Goal: Complete application form

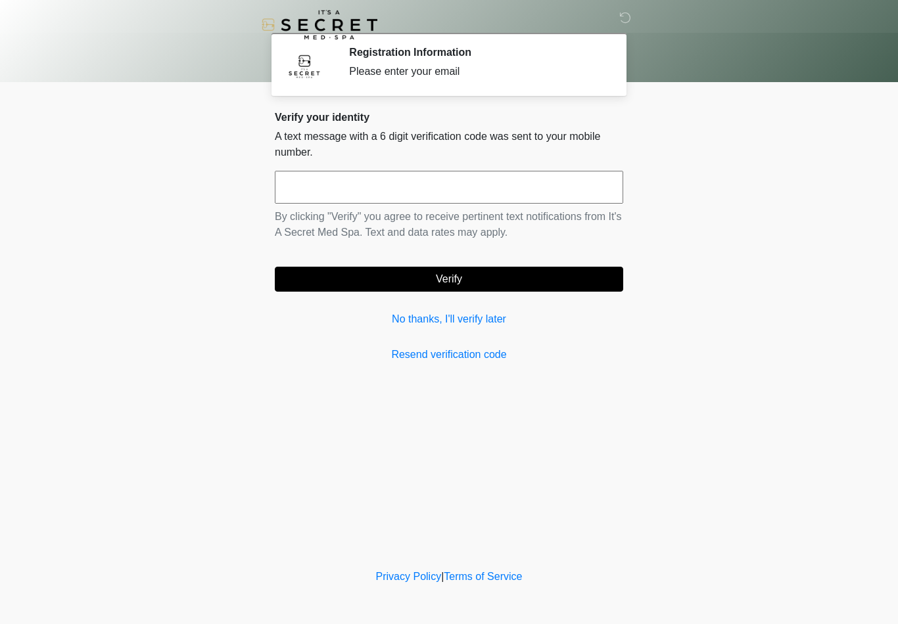
click at [442, 178] on input "text" at bounding box center [449, 187] width 348 height 33
type input "******"
click at [506, 284] on button "Verify" at bounding box center [449, 279] width 348 height 25
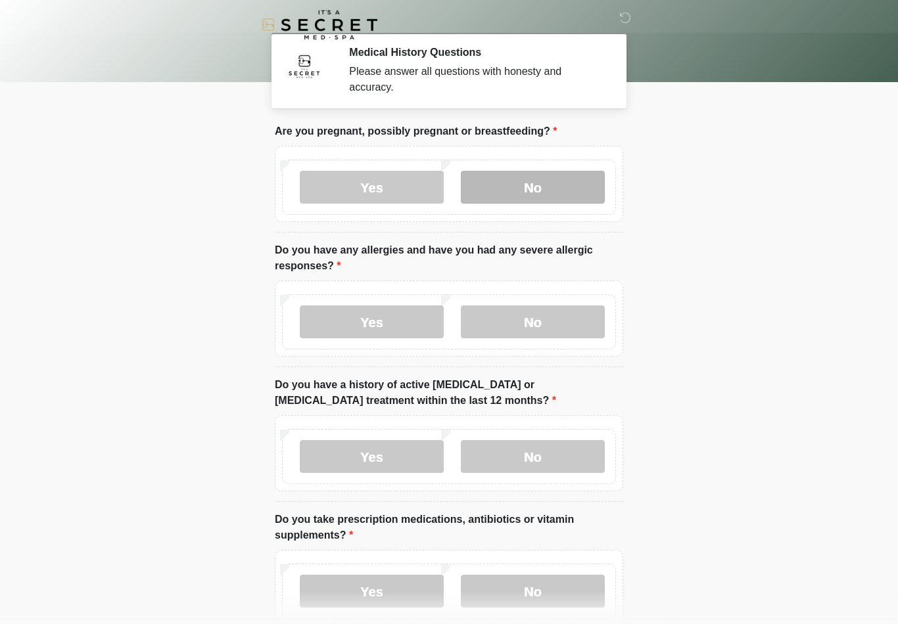
click at [551, 191] on label "No" at bounding box center [533, 187] width 144 height 33
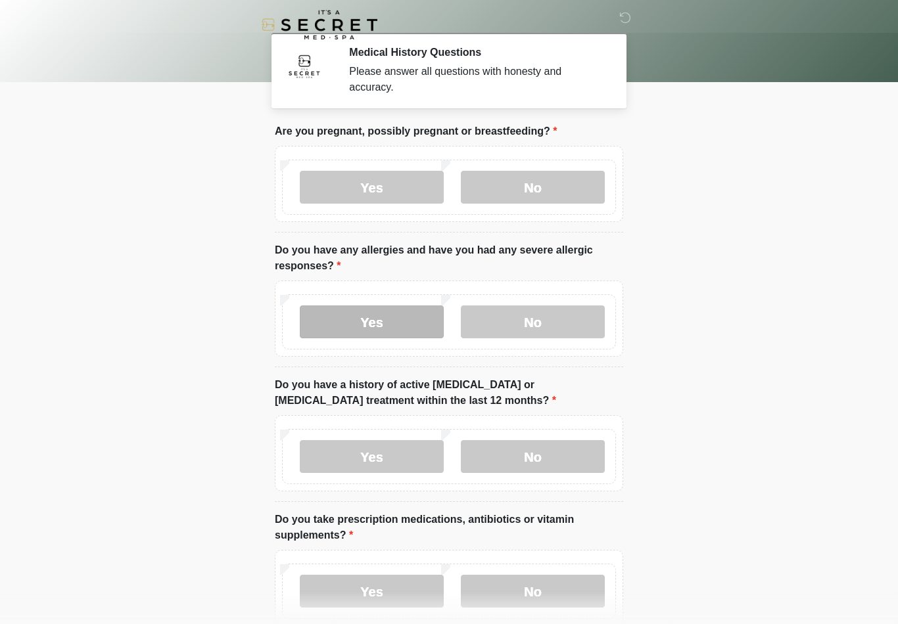
click at [413, 328] on label "Yes" at bounding box center [372, 322] width 144 height 33
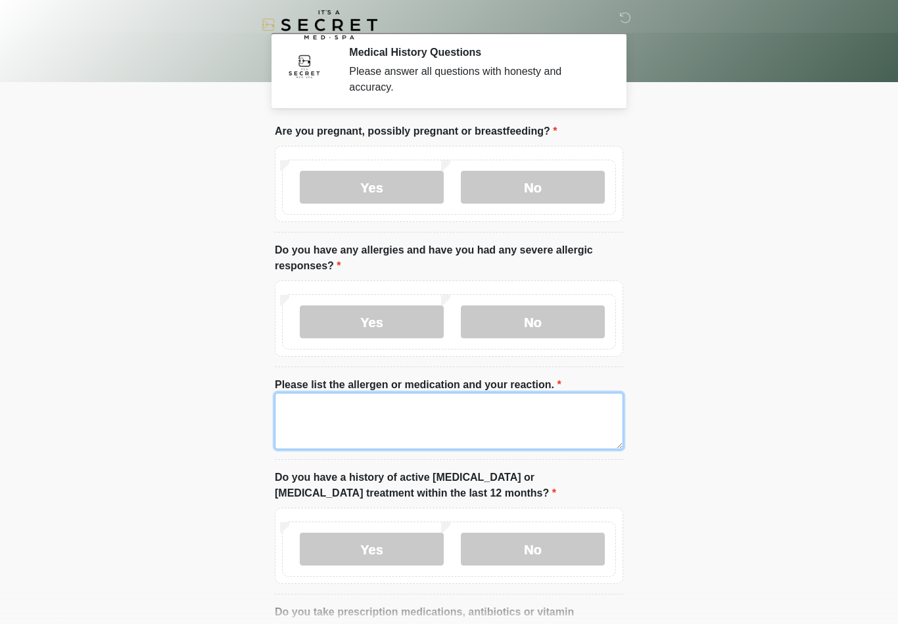
click at [455, 425] on textarea "Please list the allergen or medication and your reaction." at bounding box center [449, 421] width 348 height 57
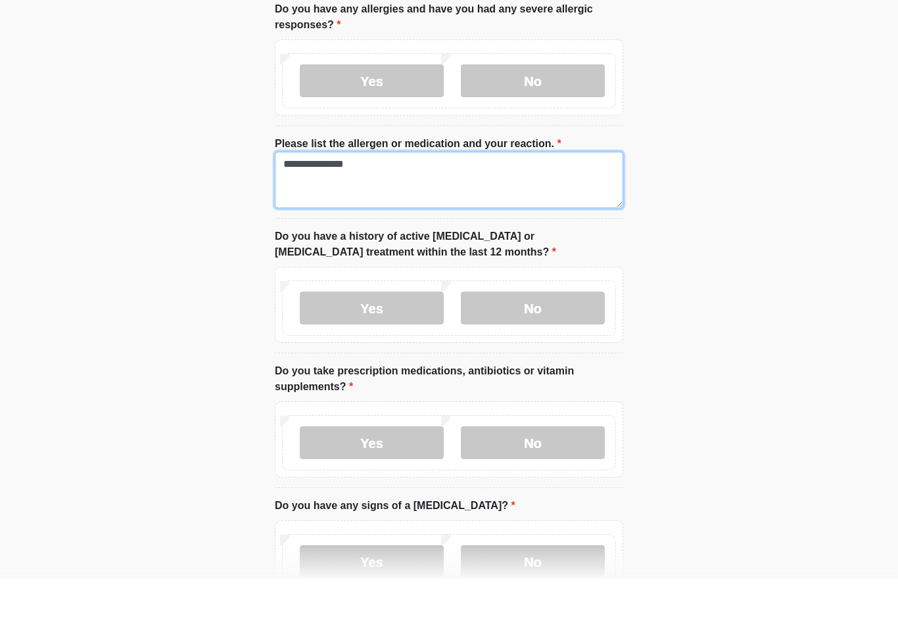
scroll to position [204, 0]
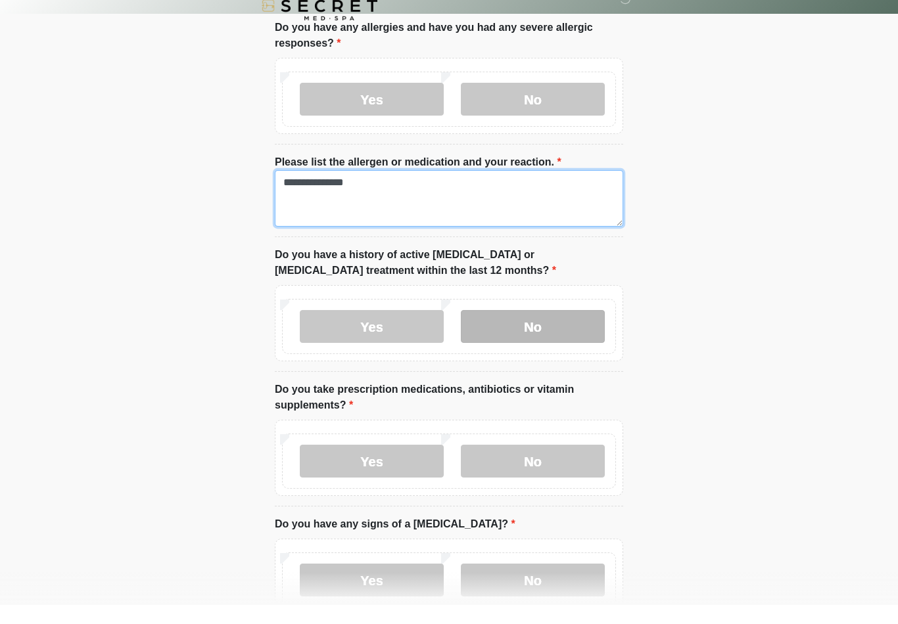
type textarea "**********"
click at [542, 332] on label "No" at bounding box center [533, 345] width 144 height 33
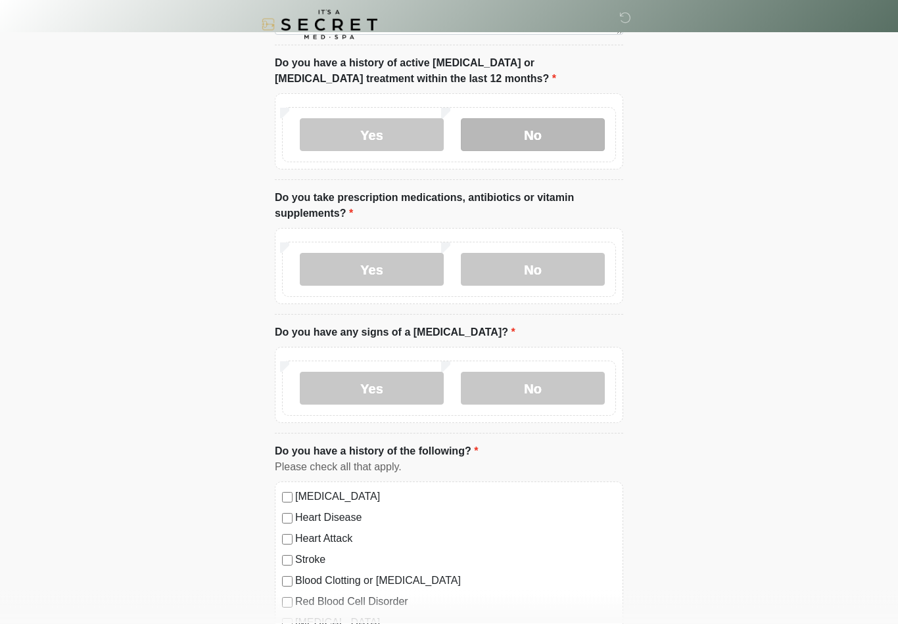
scroll to position [413, 0]
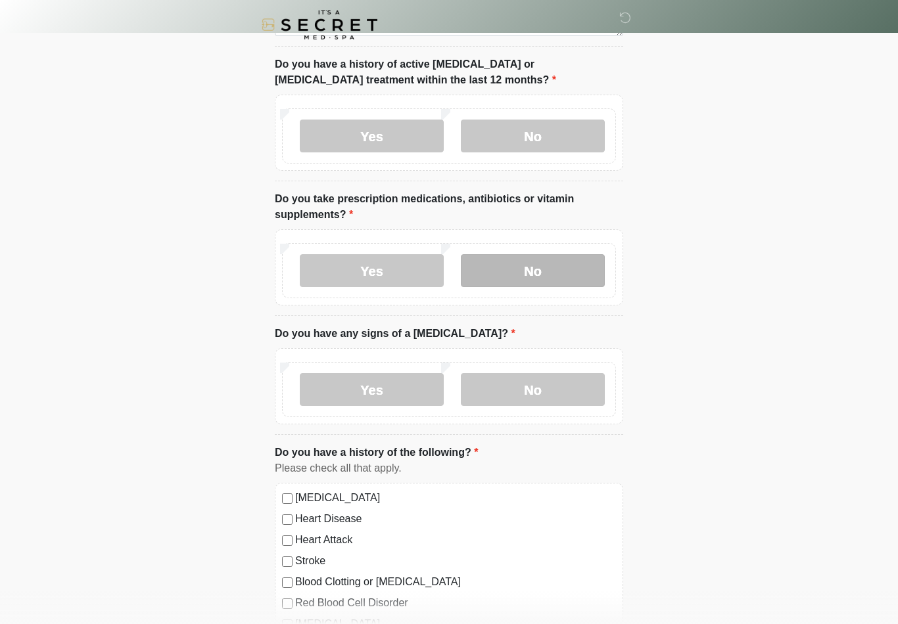
click at [545, 271] on label "No" at bounding box center [533, 270] width 144 height 33
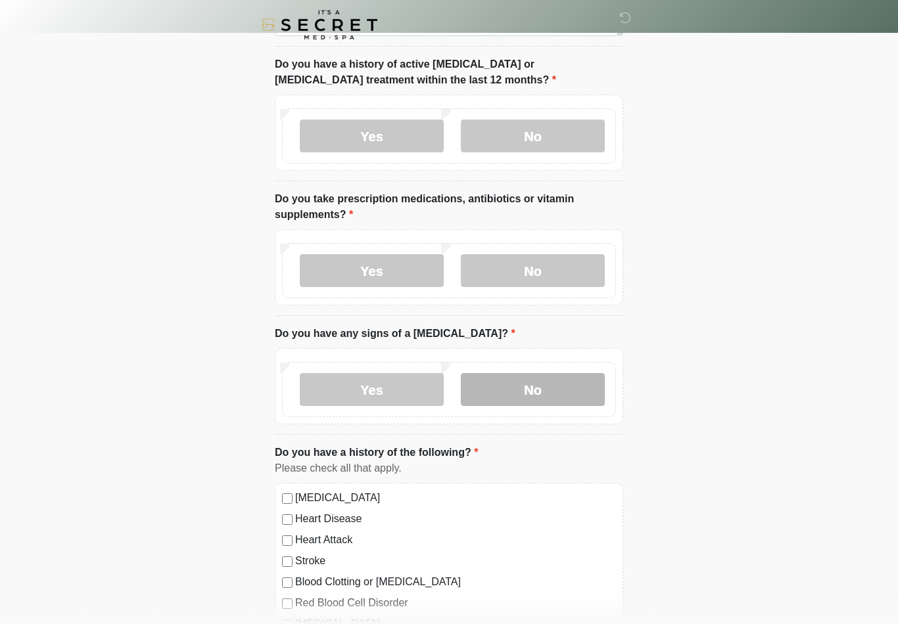
click at [559, 384] on label "No" at bounding box center [533, 389] width 144 height 33
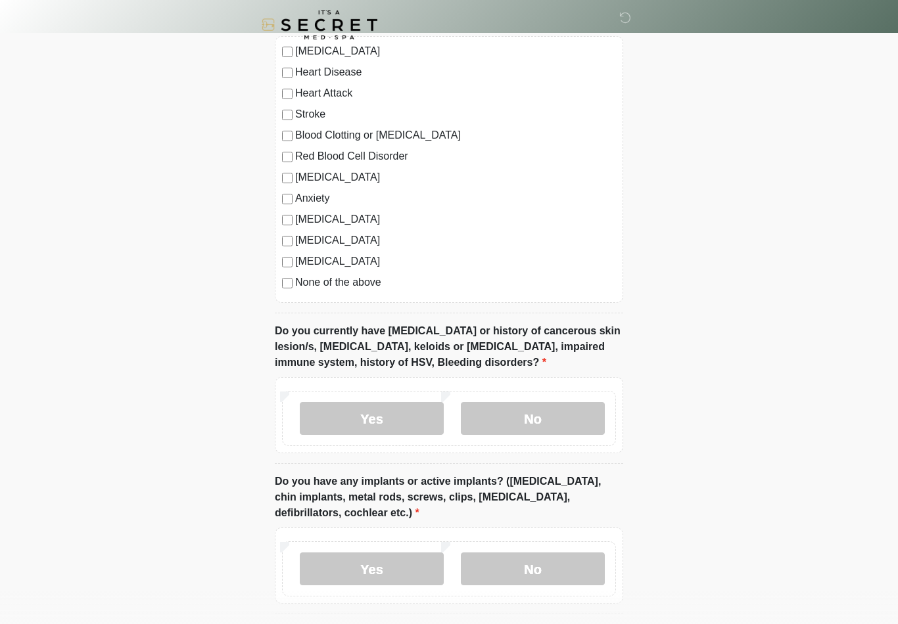
scroll to position [863, 0]
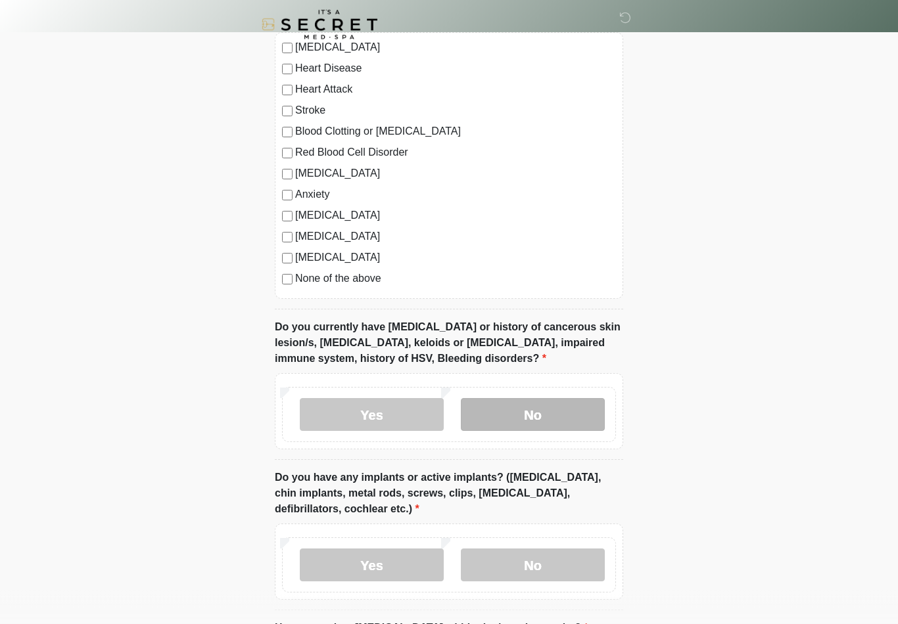
click at [526, 407] on label "No" at bounding box center [533, 415] width 144 height 33
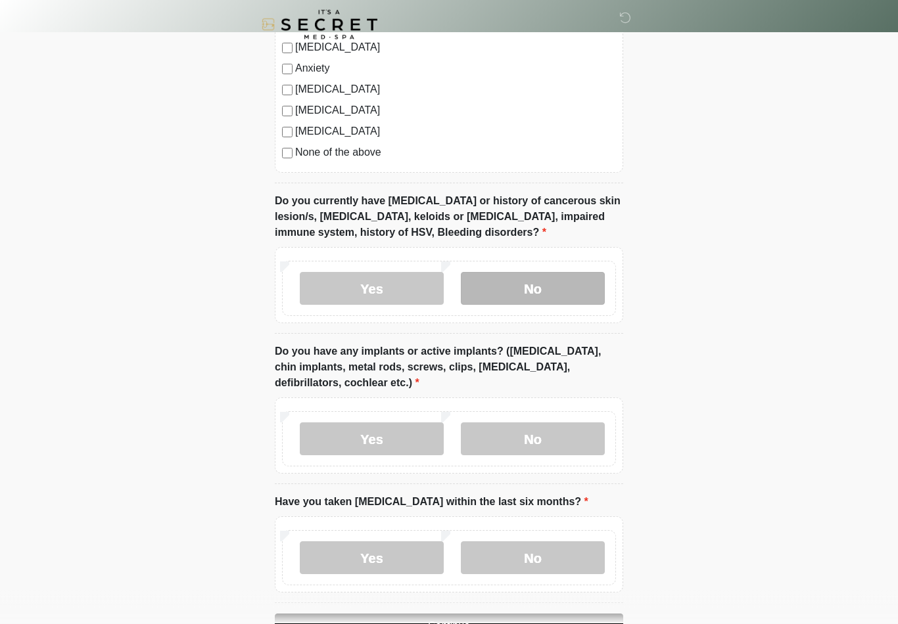
scroll to position [1052, 0]
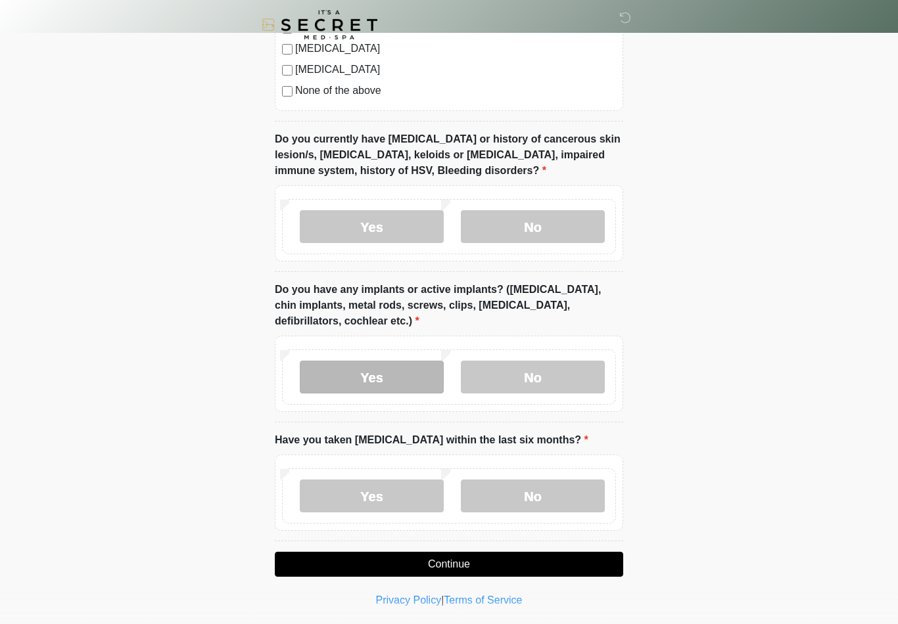
click at [390, 380] on label "Yes" at bounding box center [372, 377] width 144 height 33
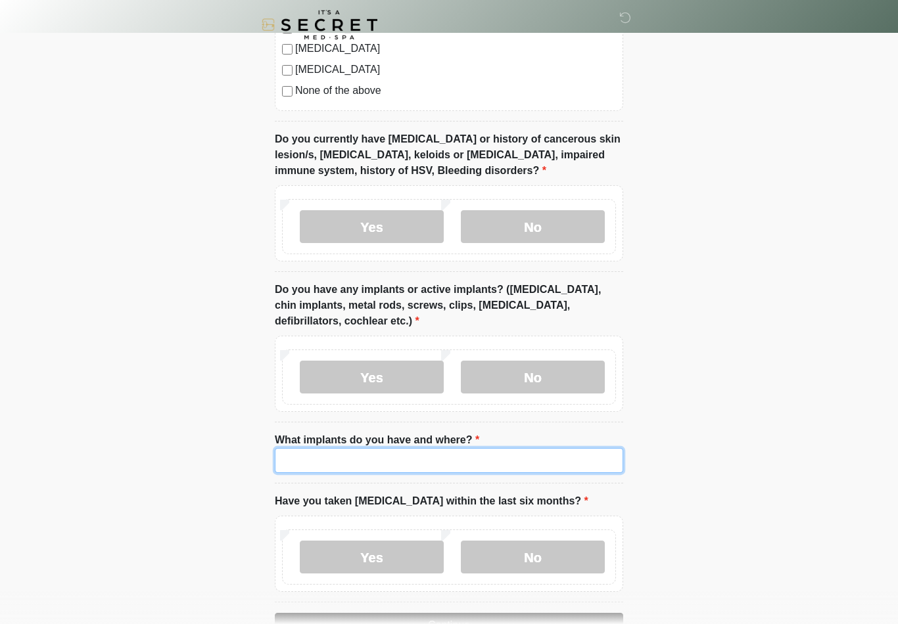
click at [378, 451] on input "What implants do you have and where?" at bounding box center [449, 460] width 348 height 25
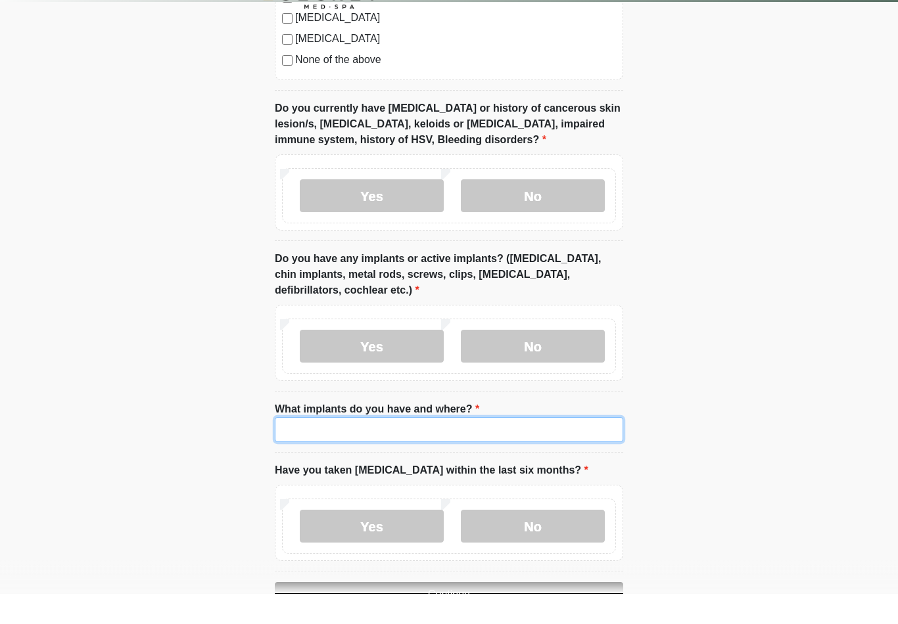
scroll to position [1133, 0]
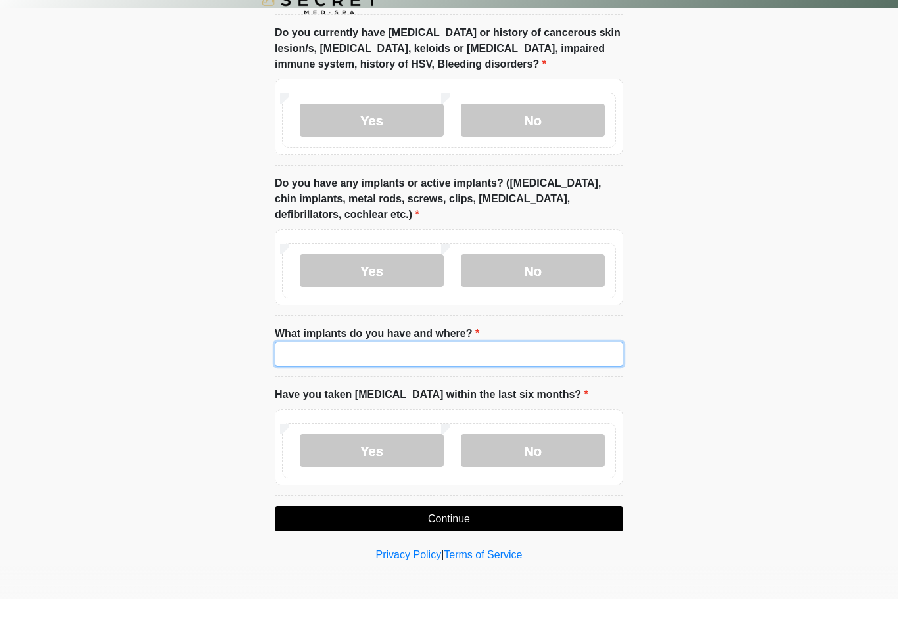
click at [411, 367] on input "What implants do you have and where?" at bounding box center [449, 379] width 348 height 25
click at [434, 367] on input "What implants do you have and where?" at bounding box center [449, 379] width 348 height 25
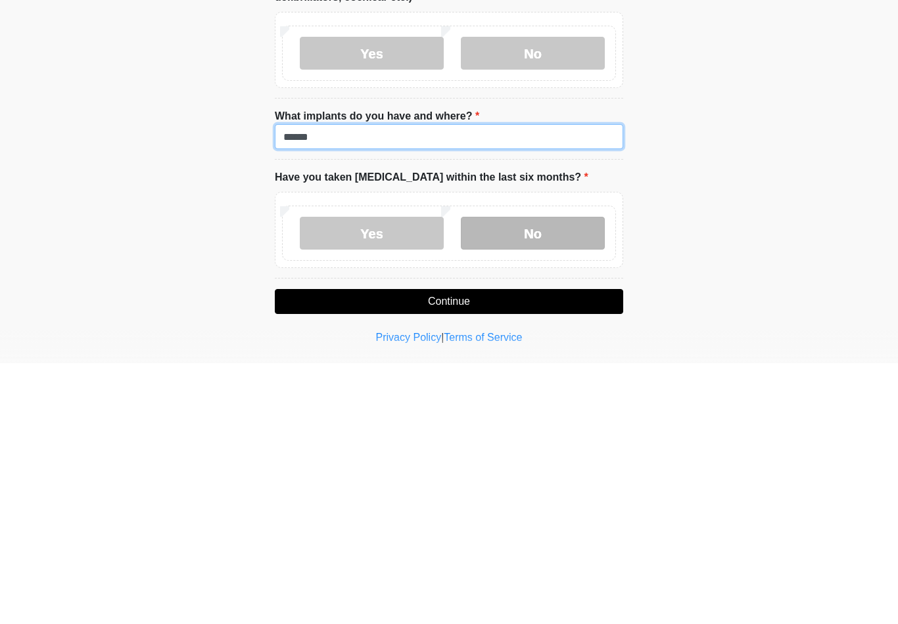
type input "******"
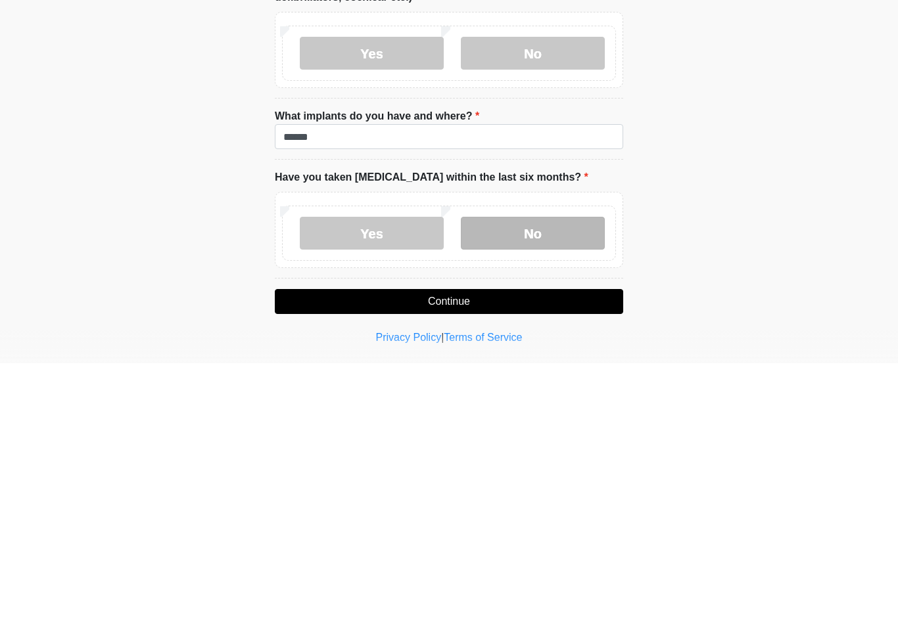
click at [561, 478] on label "No" at bounding box center [533, 494] width 144 height 33
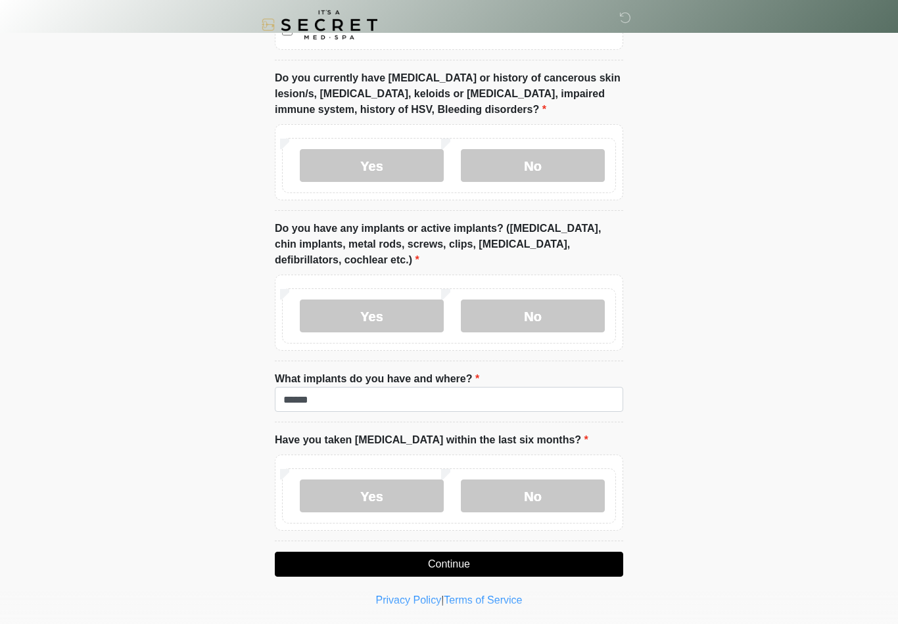
click at [537, 552] on button "Continue" at bounding box center [449, 564] width 348 height 25
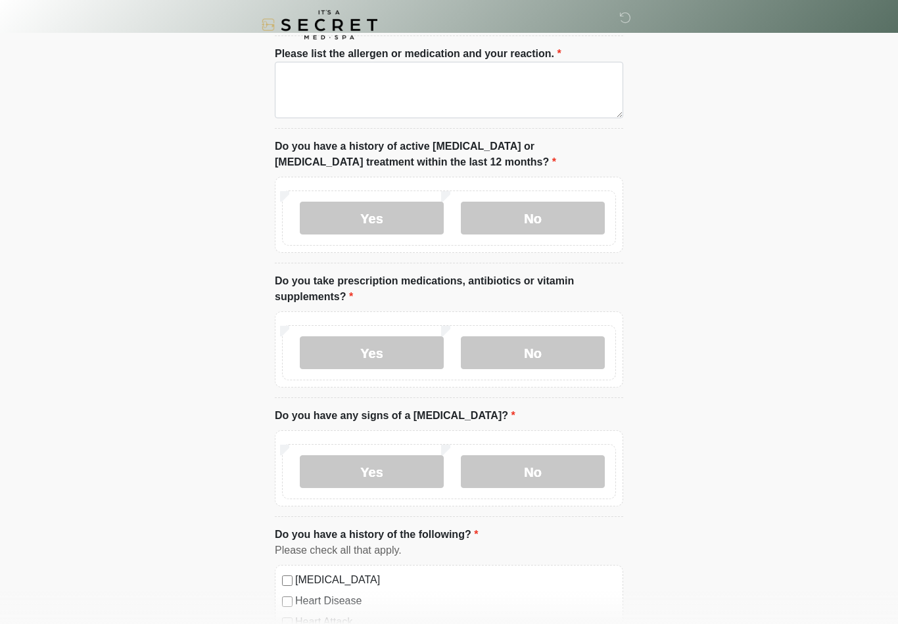
scroll to position [0, 0]
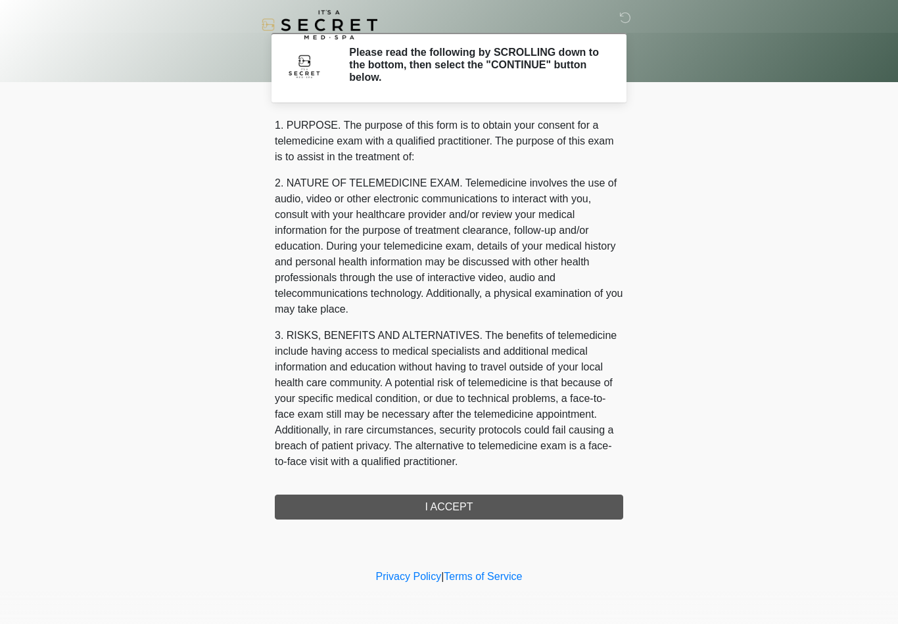
click at [559, 496] on div "1. PURPOSE. The purpose of this form is to obtain your consent for a telemedici…" at bounding box center [449, 319] width 348 height 402
click at [471, 505] on div "1. PURPOSE. The purpose of this form is to obtain your consent for a telemedici…" at bounding box center [449, 319] width 348 height 402
click at [474, 505] on div "1. PURPOSE. The purpose of this form is to obtain your consent for a telemedici…" at bounding box center [449, 319] width 348 height 402
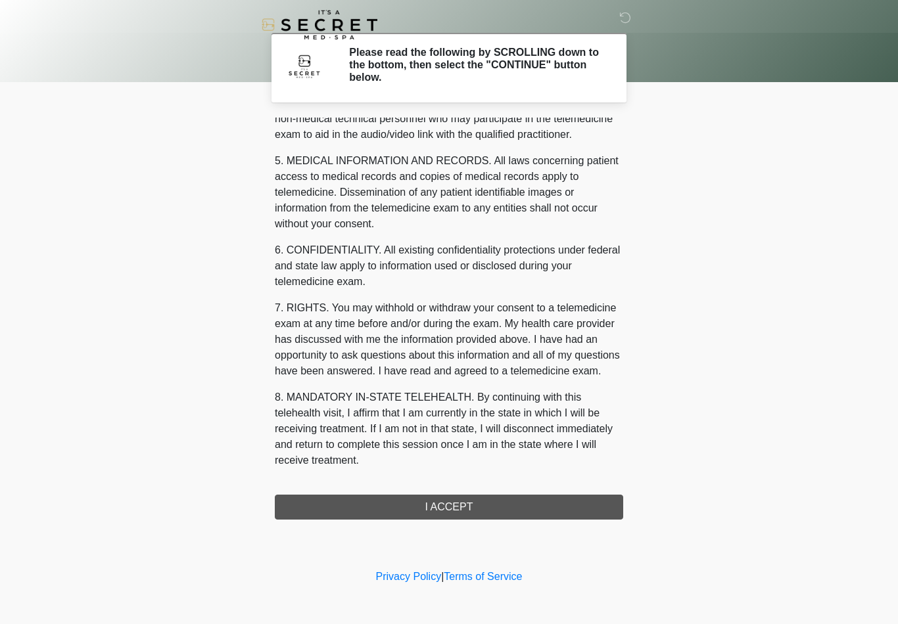
scroll to position [401, 0]
click at [456, 511] on button "I ACCEPT" at bounding box center [449, 507] width 348 height 25
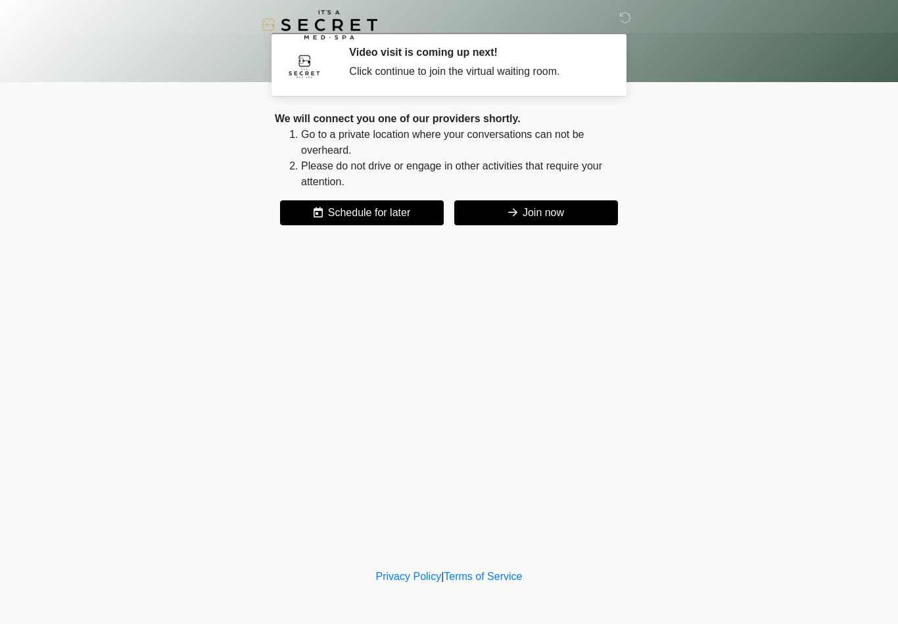
click at [543, 204] on button "Join now" at bounding box center [536, 212] width 164 height 25
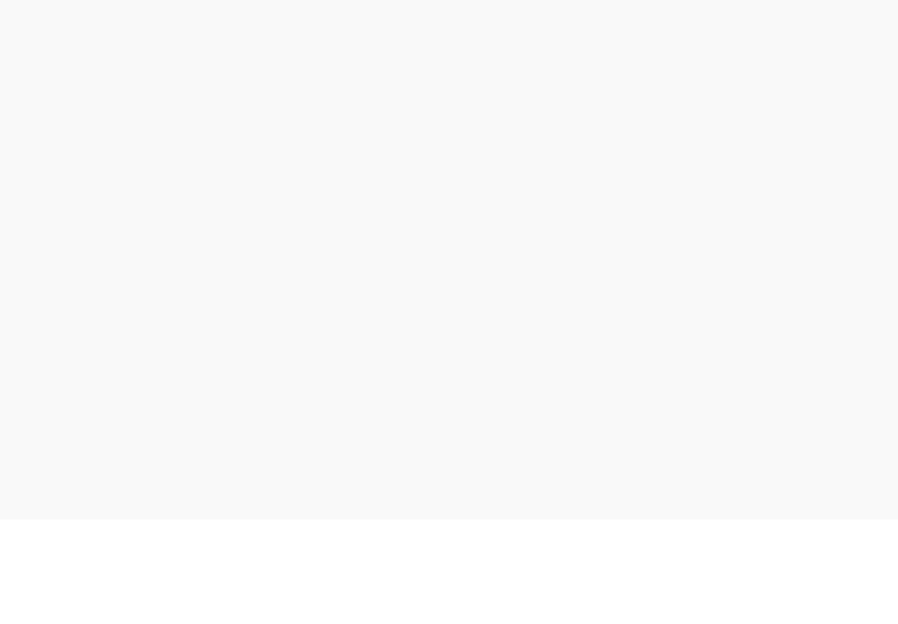
scroll to position [4, 0]
